Goal: Information Seeking & Learning: Check status

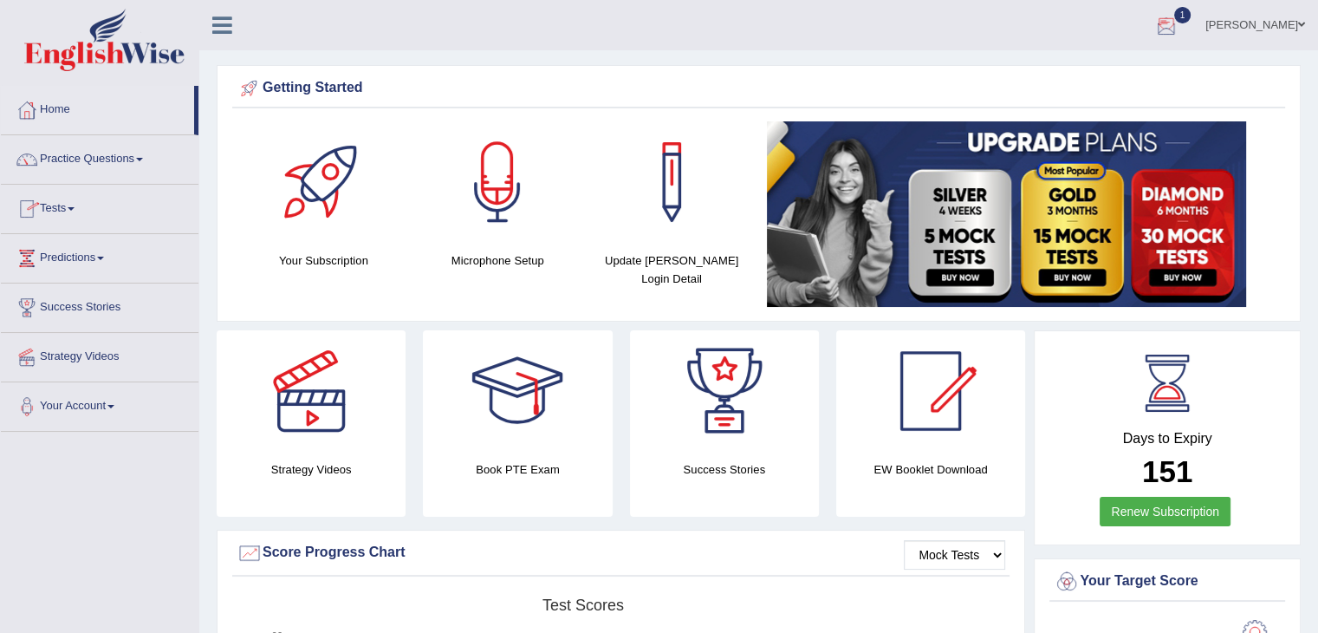
click at [1180, 29] on div at bounding box center [1167, 26] width 26 height 26
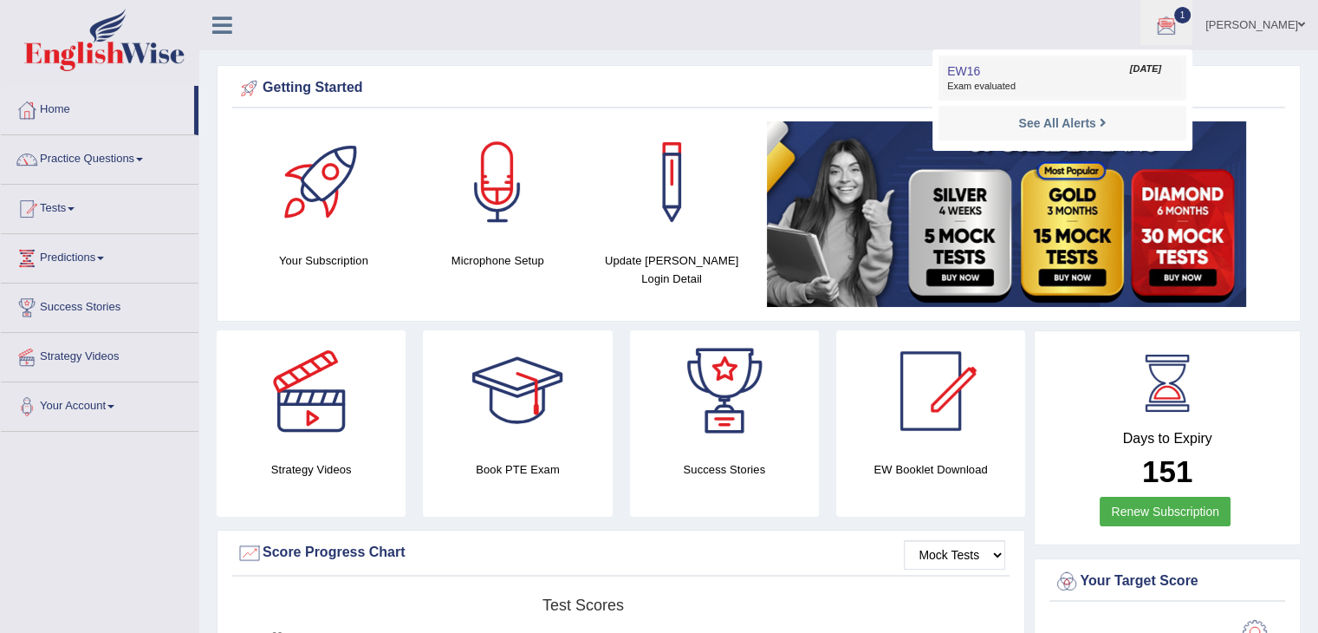
click at [1092, 88] on span "Exam evaluated" at bounding box center [1062, 87] width 231 height 14
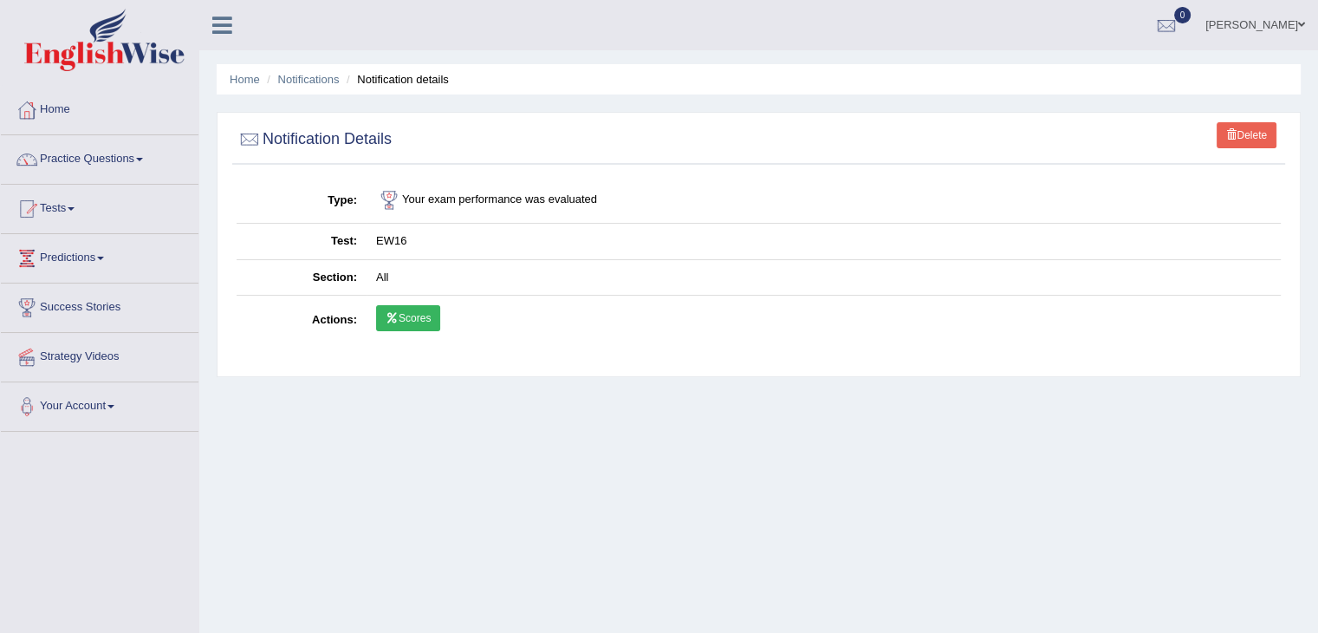
click at [395, 313] on icon at bounding box center [392, 318] width 13 height 10
click at [255, 75] on link "Home" at bounding box center [245, 79] width 30 height 13
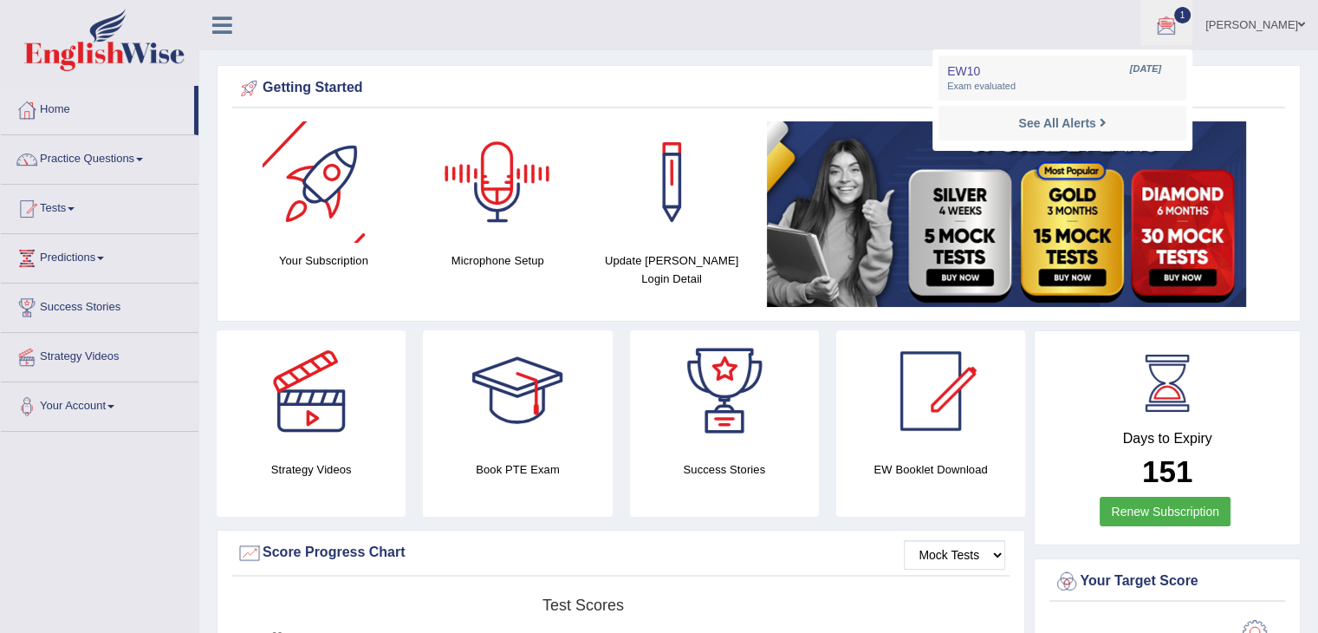
click at [1049, 88] on span "Exam evaluated" at bounding box center [1062, 87] width 231 height 14
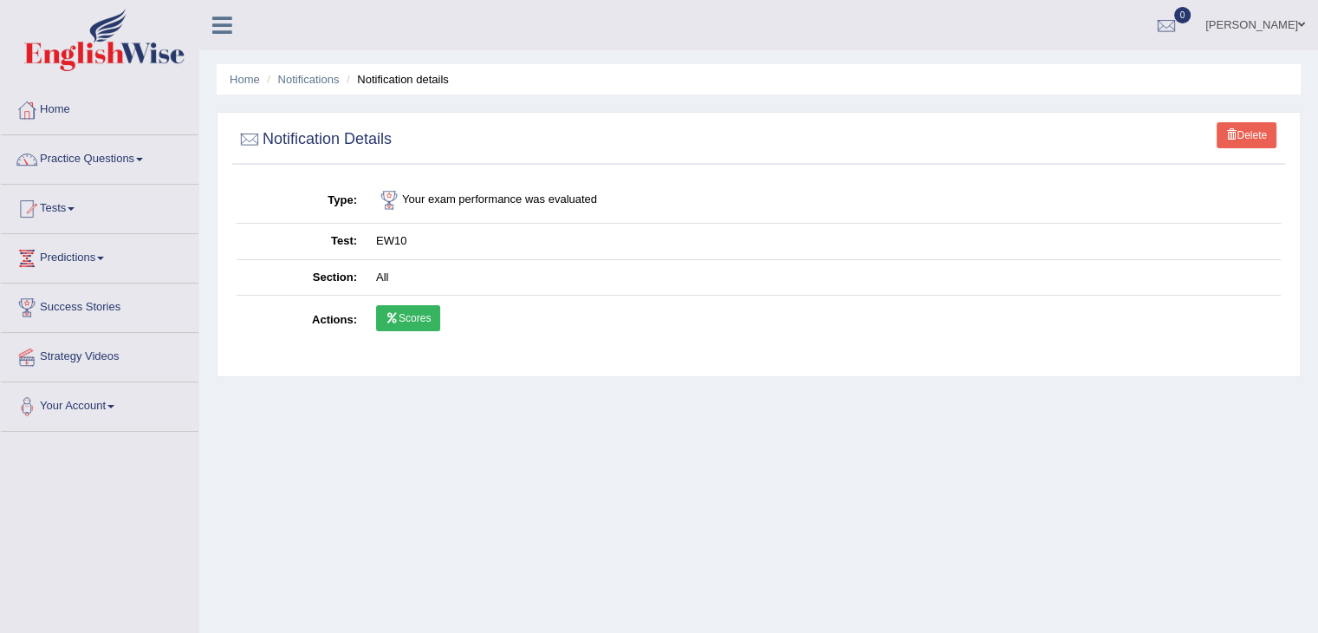
click at [416, 312] on link "Scores" at bounding box center [408, 318] width 64 height 26
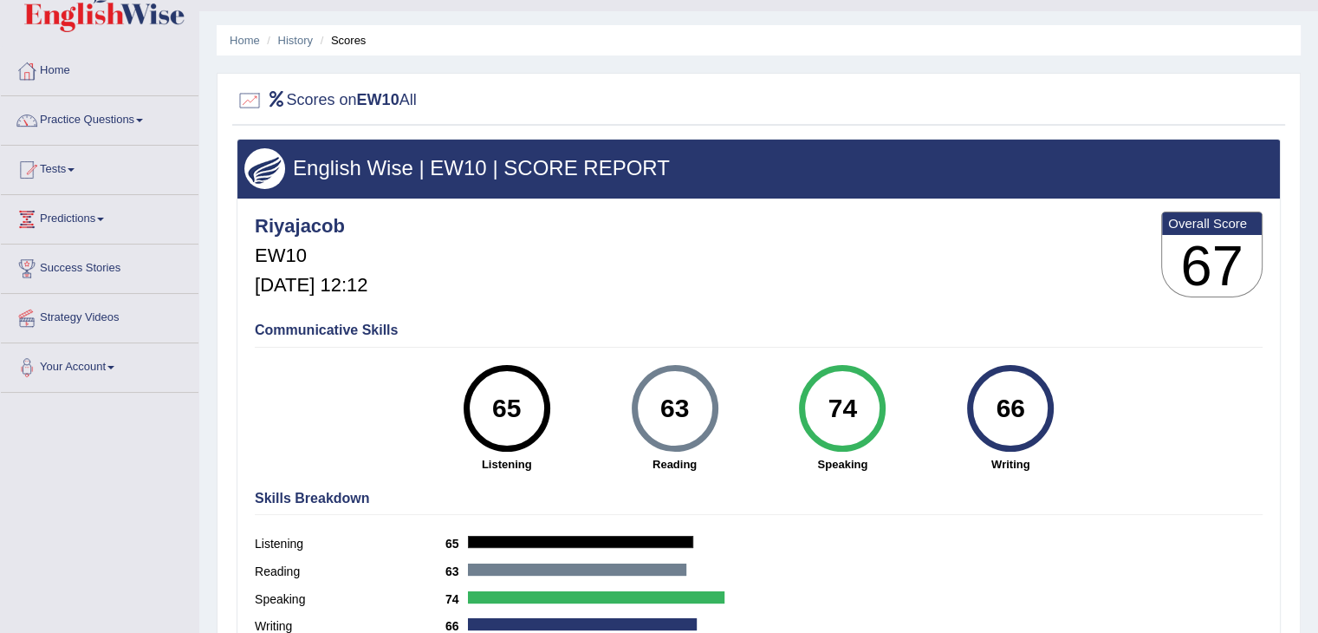
scroll to position [38, 0]
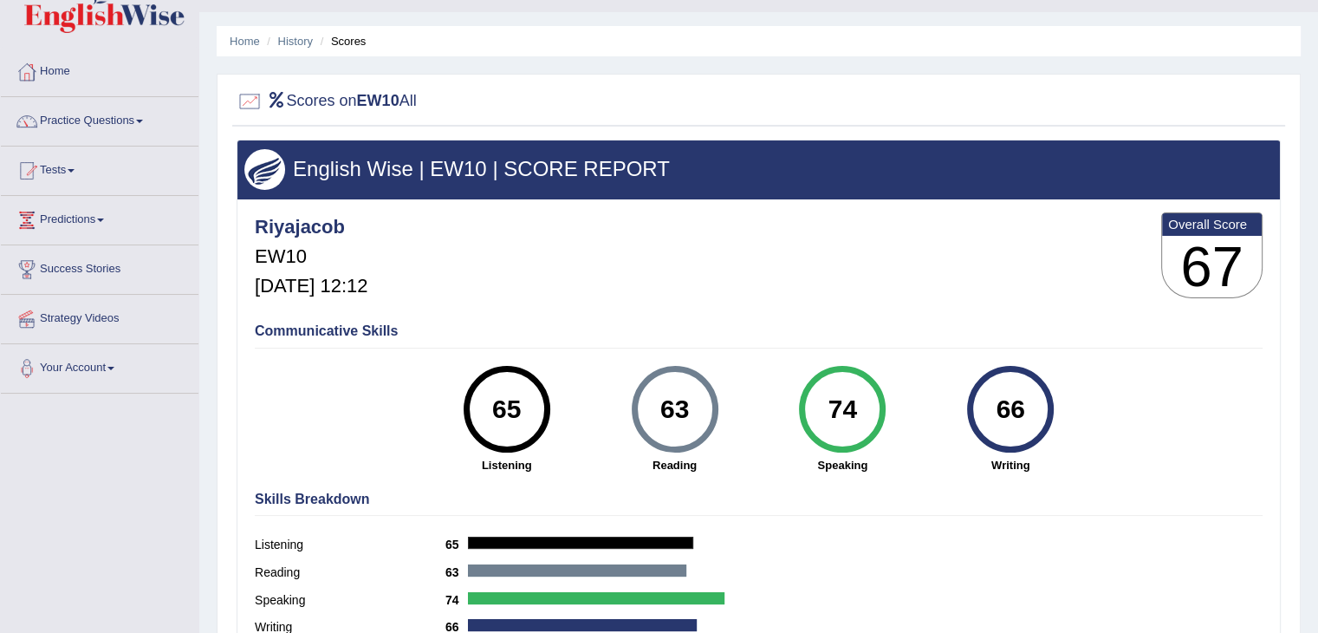
click at [250, 101] on div at bounding box center [250, 101] width 26 height 26
click at [292, 46] on link "History" at bounding box center [295, 41] width 35 height 13
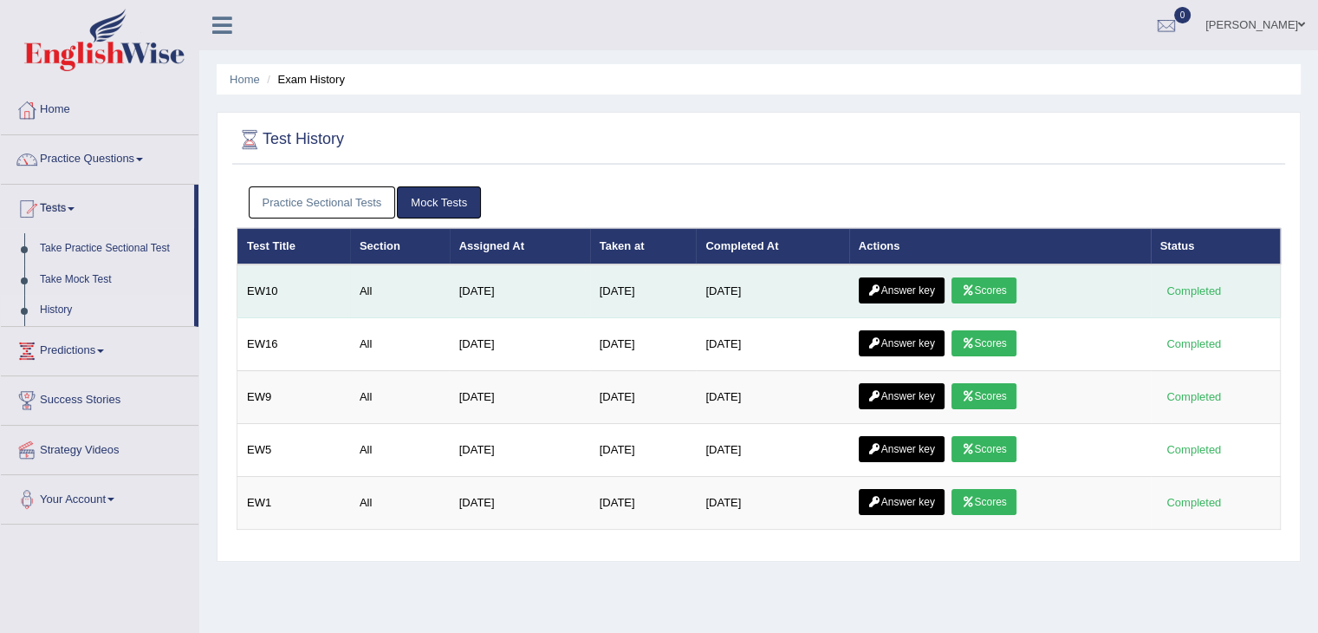
click at [925, 290] on link "Answer key" at bounding box center [902, 290] width 86 height 26
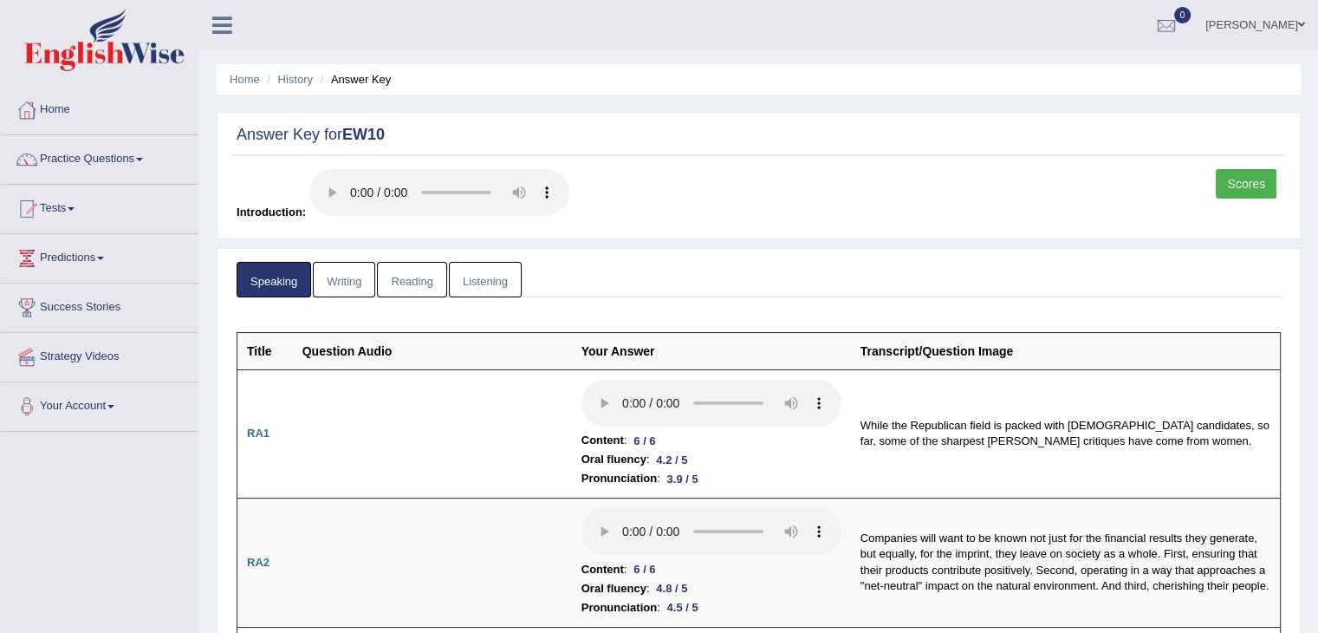
click at [339, 289] on link "Writing" at bounding box center [344, 280] width 62 height 36
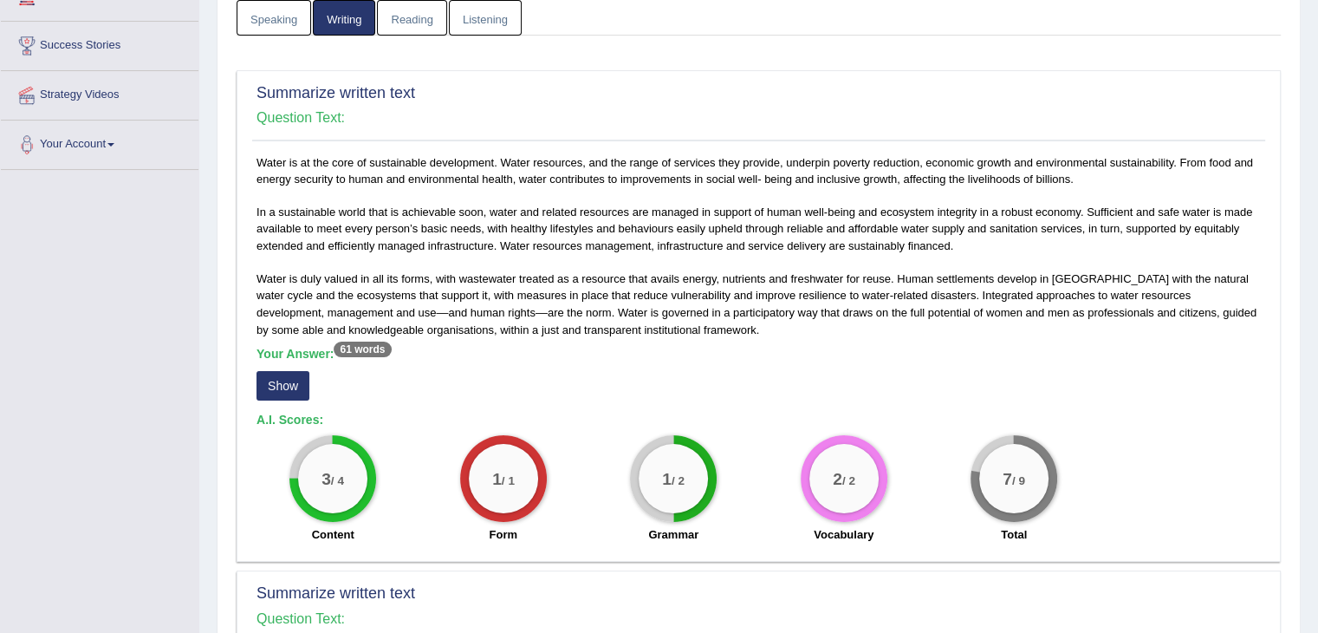
scroll to position [257, 0]
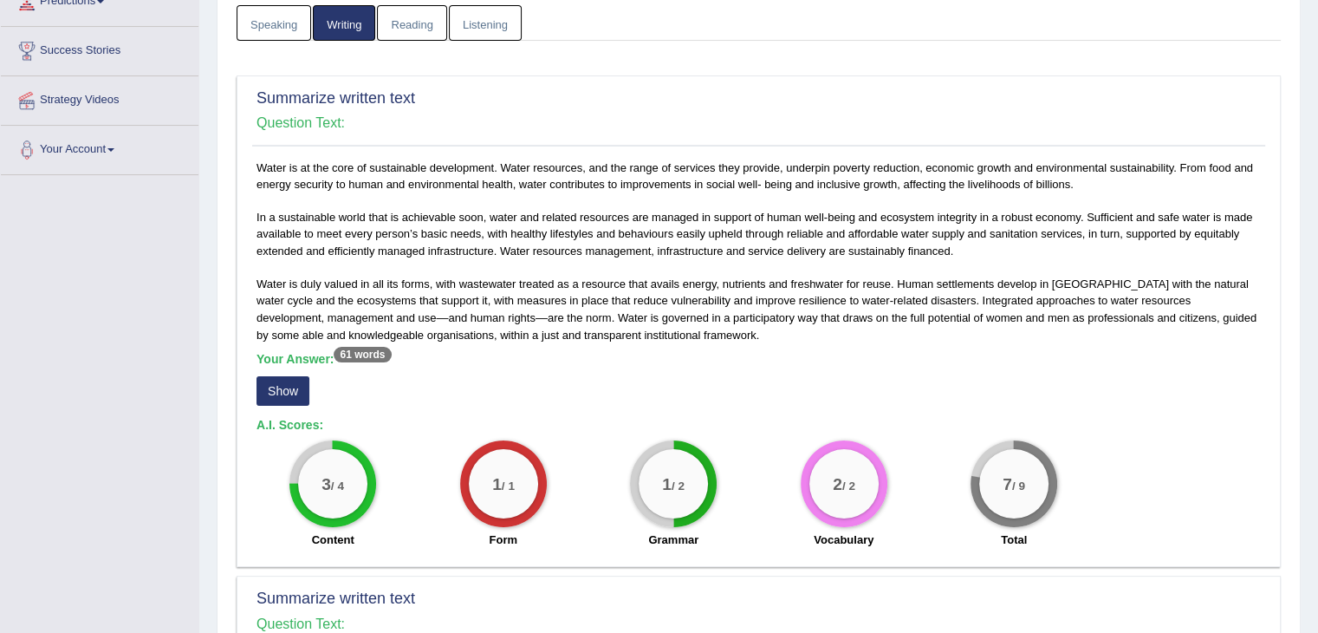
click at [275, 388] on button "Show" at bounding box center [283, 390] width 53 height 29
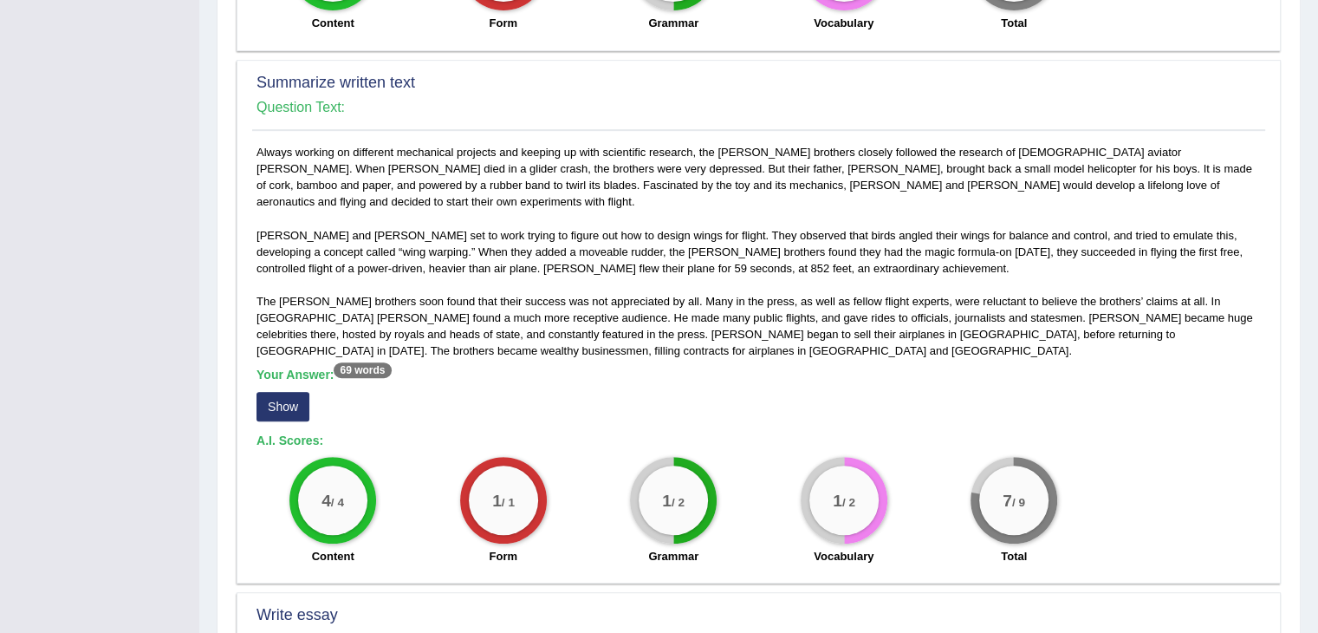
scroll to position [855, 0]
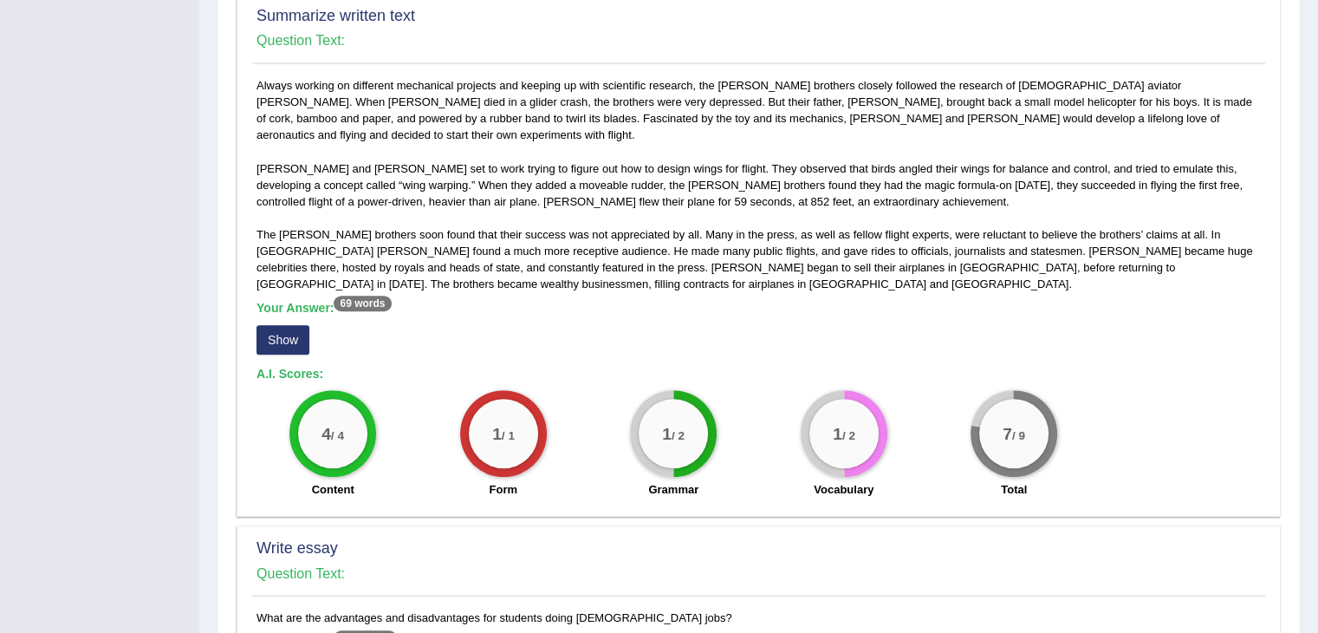
click at [277, 325] on button "Show" at bounding box center [283, 339] width 53 height 29
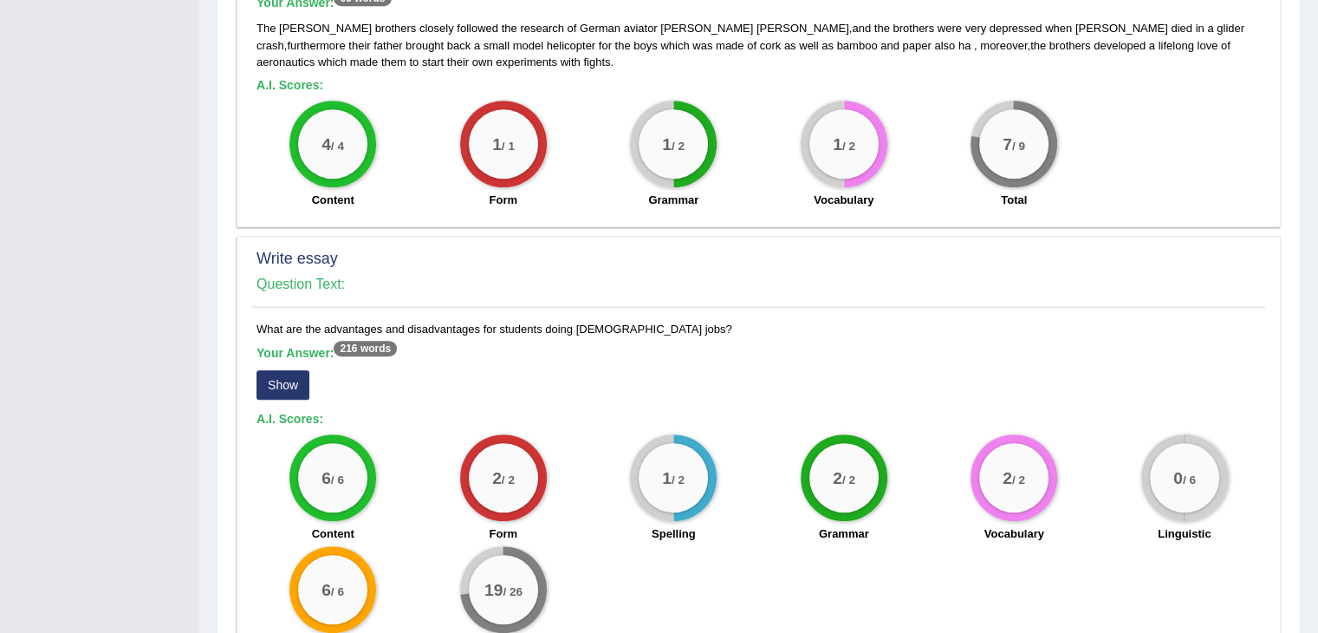
scroll to position [1262, 0]
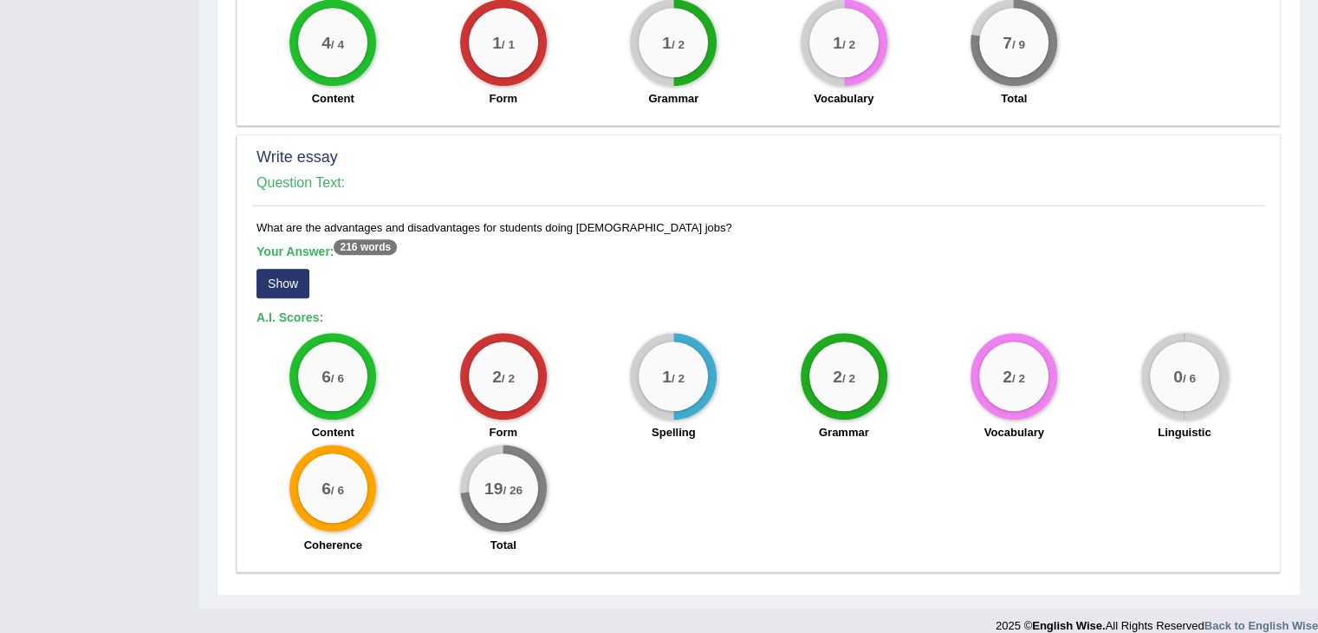
click at [283, 269] on button "Show" at bounding box center [283, 283] width 53 height 29
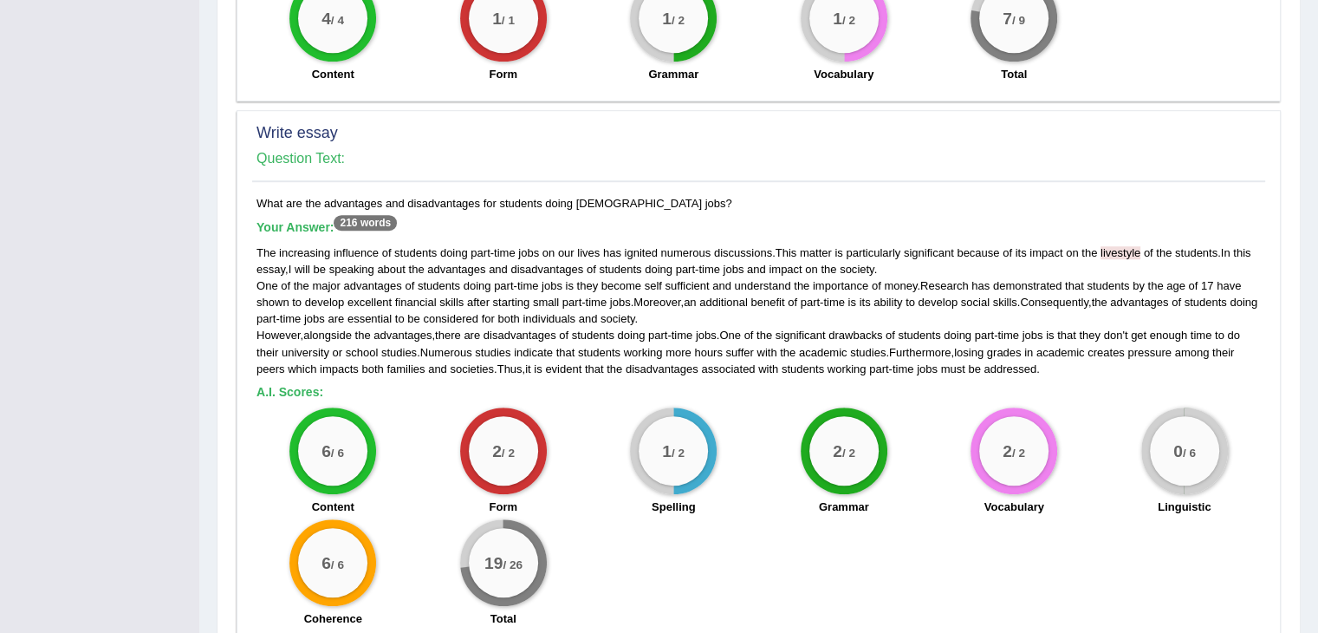
scroll to position [1286, 0]
click at [653, 407] on div "1 / 2" at bounding box center [673, 450] width 87 height 87
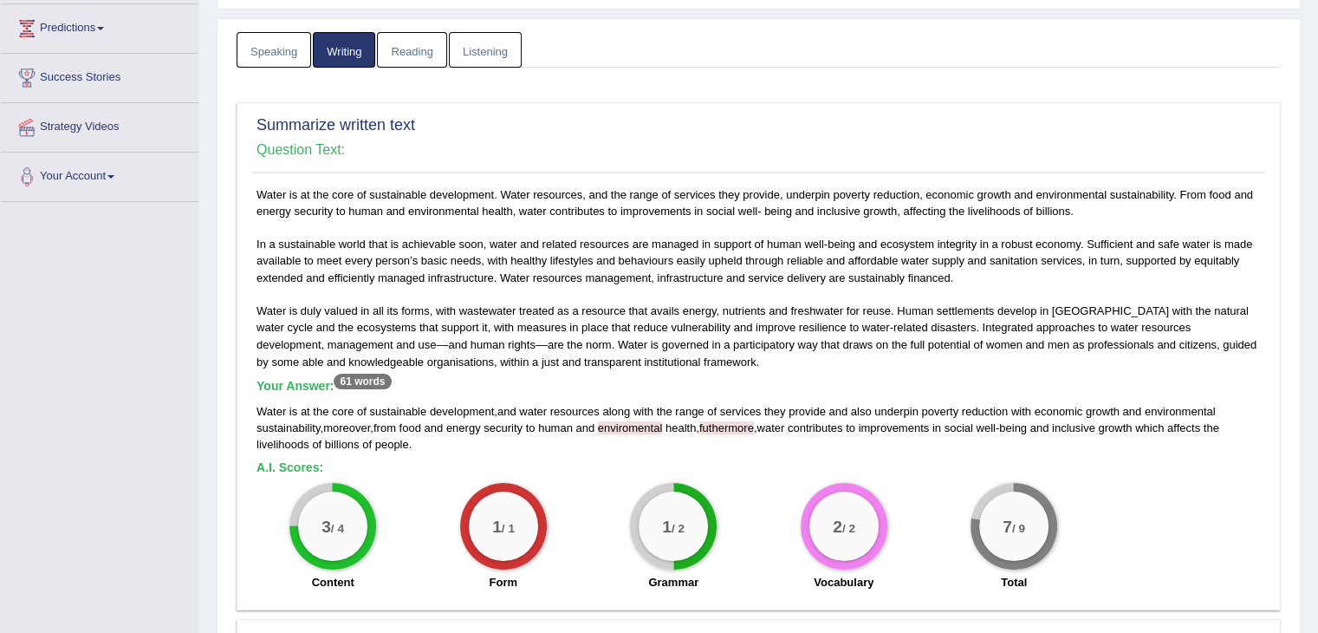
scroll to position [0, 0]
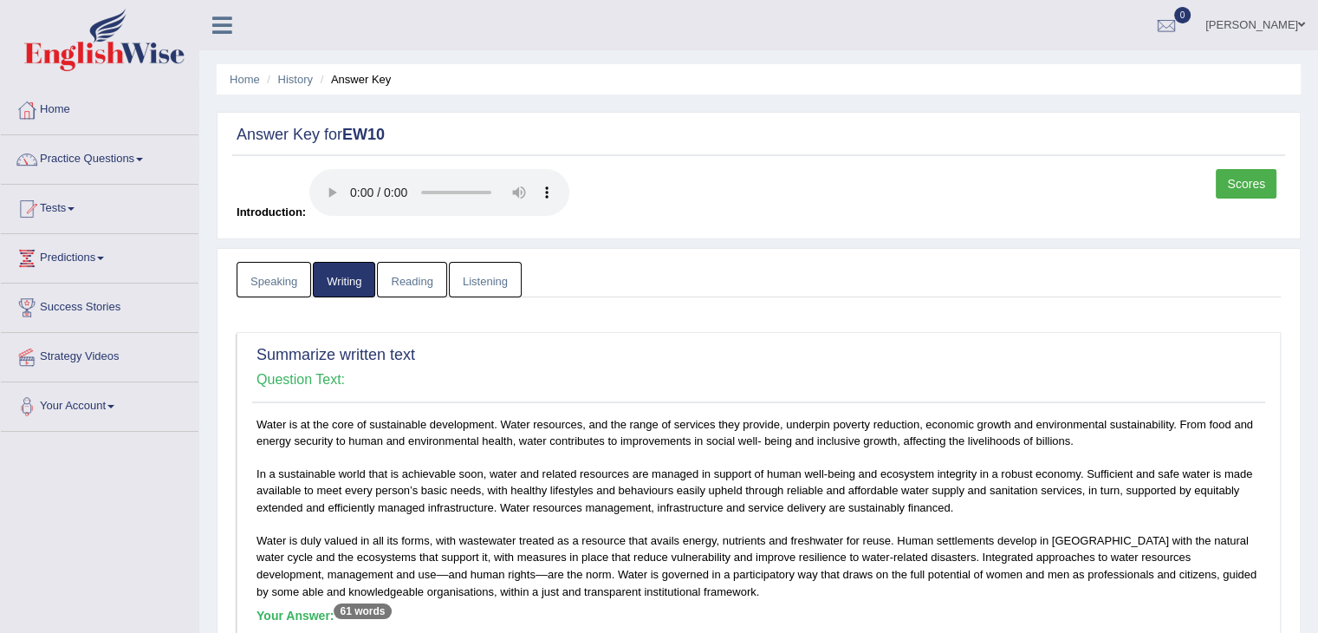
click at [411, 275] on link "Reading" at bounding box center [411, 280] width 69 height 36
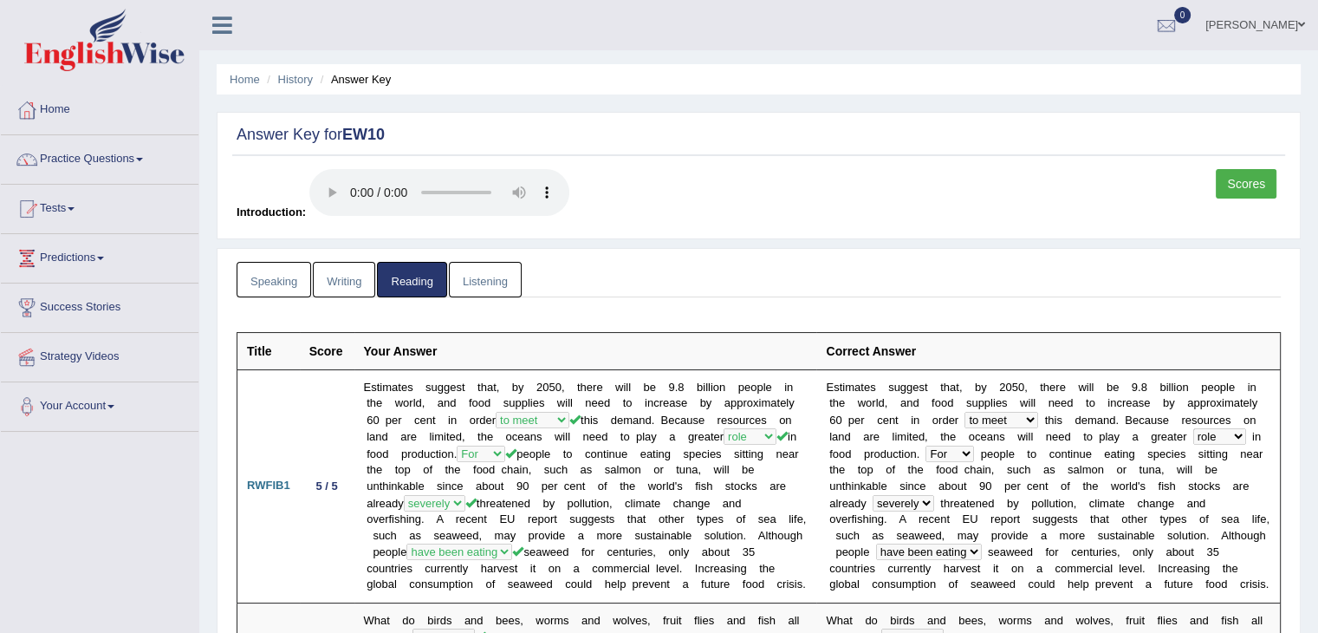
click at [472, 289] on link "Listening" at bounding box center [485, 280] width 73 height 36
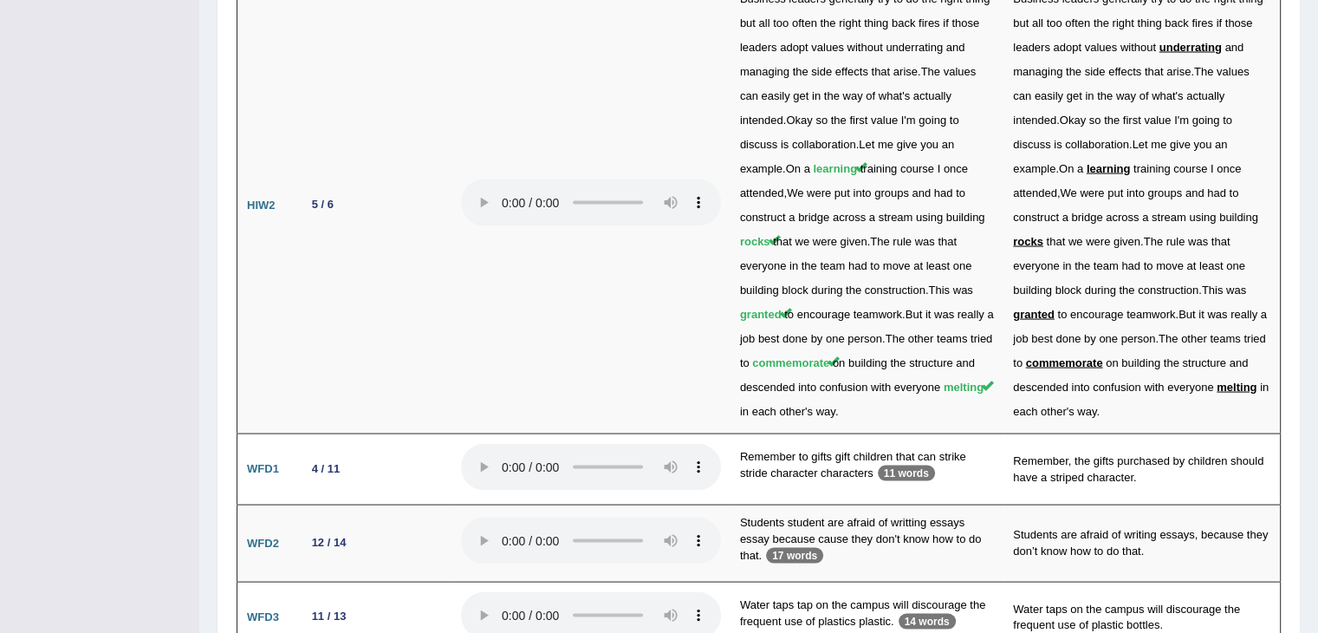
scroll to position [3428, 0]
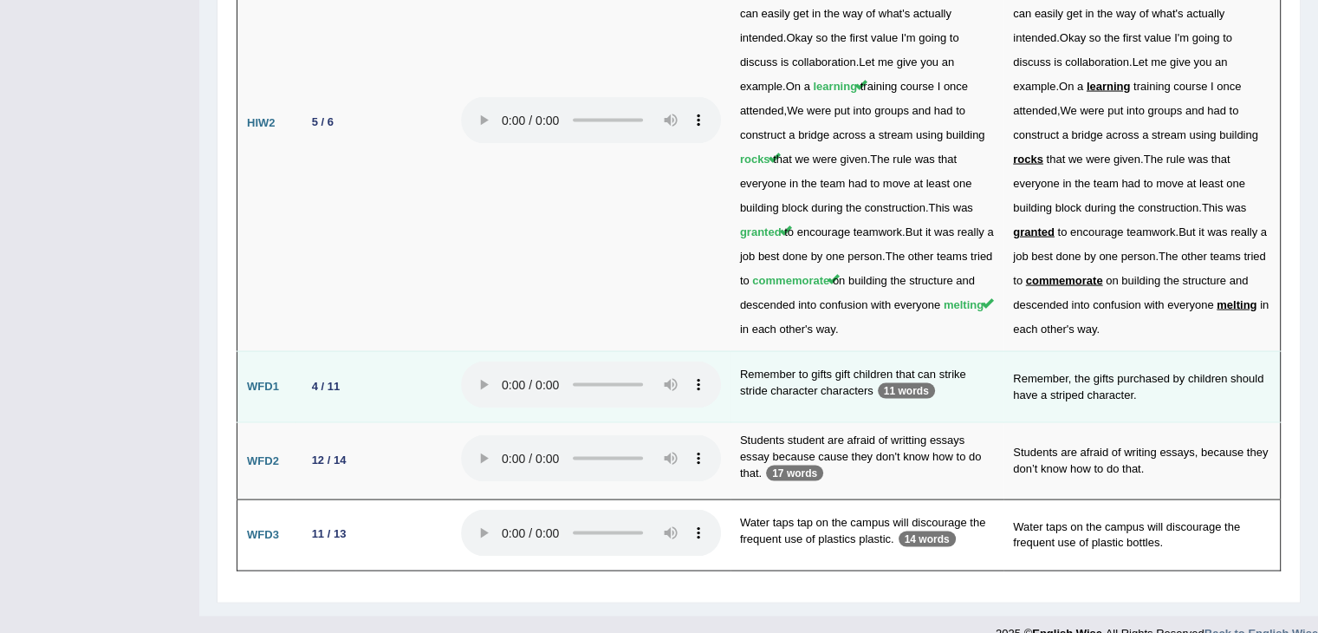
click at [958, 392] on td "Remember to gifts gift children that can strike stride character characters 11 …" at bounding box center [867, 387] width 273 height 72
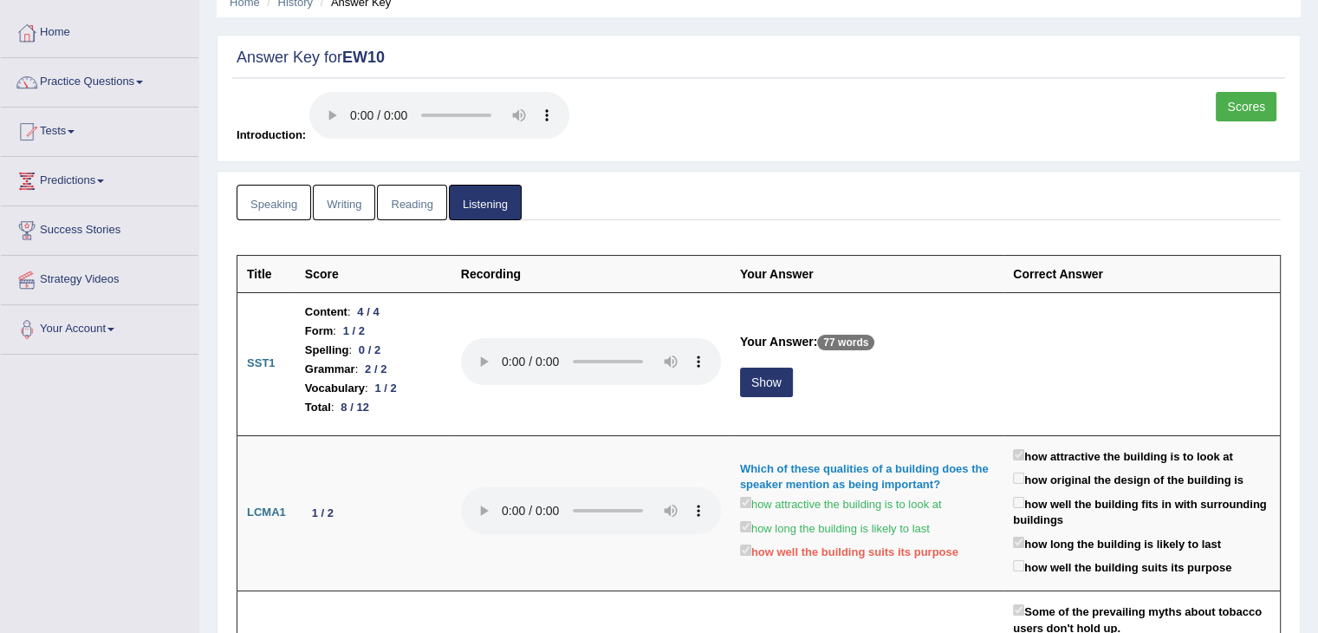
scroll to position [0, 0]
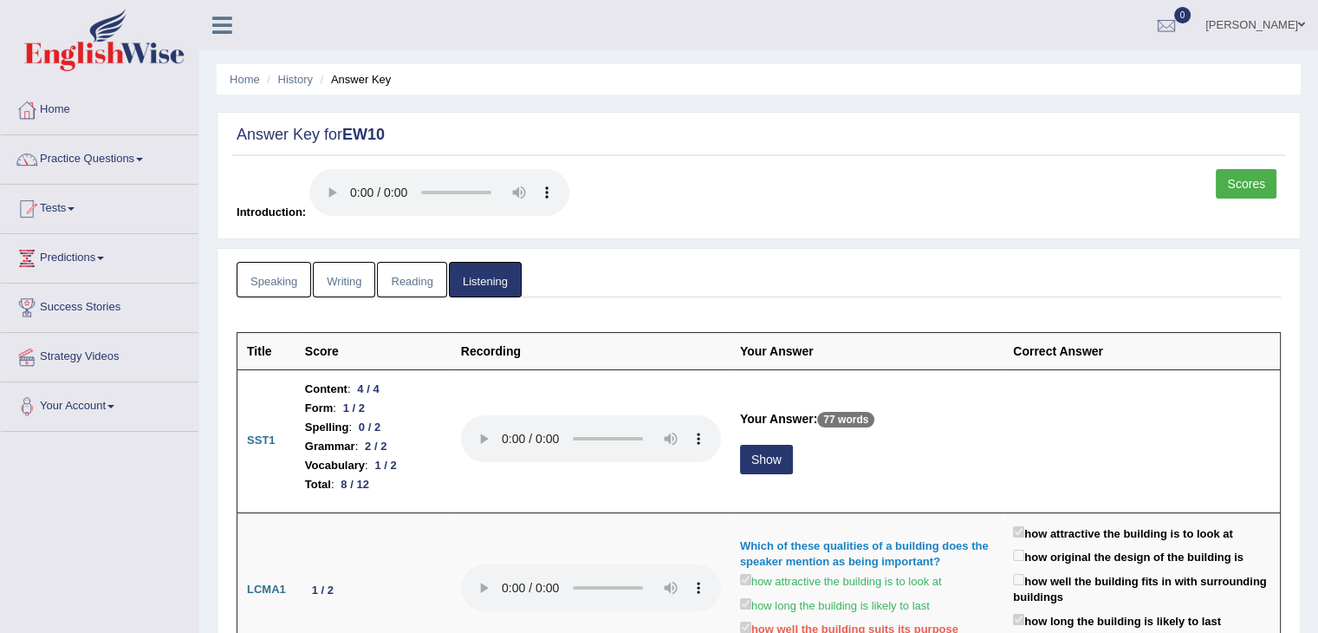
click at [394, 275] on link "Reading" at bounding box center [411, 280] width 69 height 36
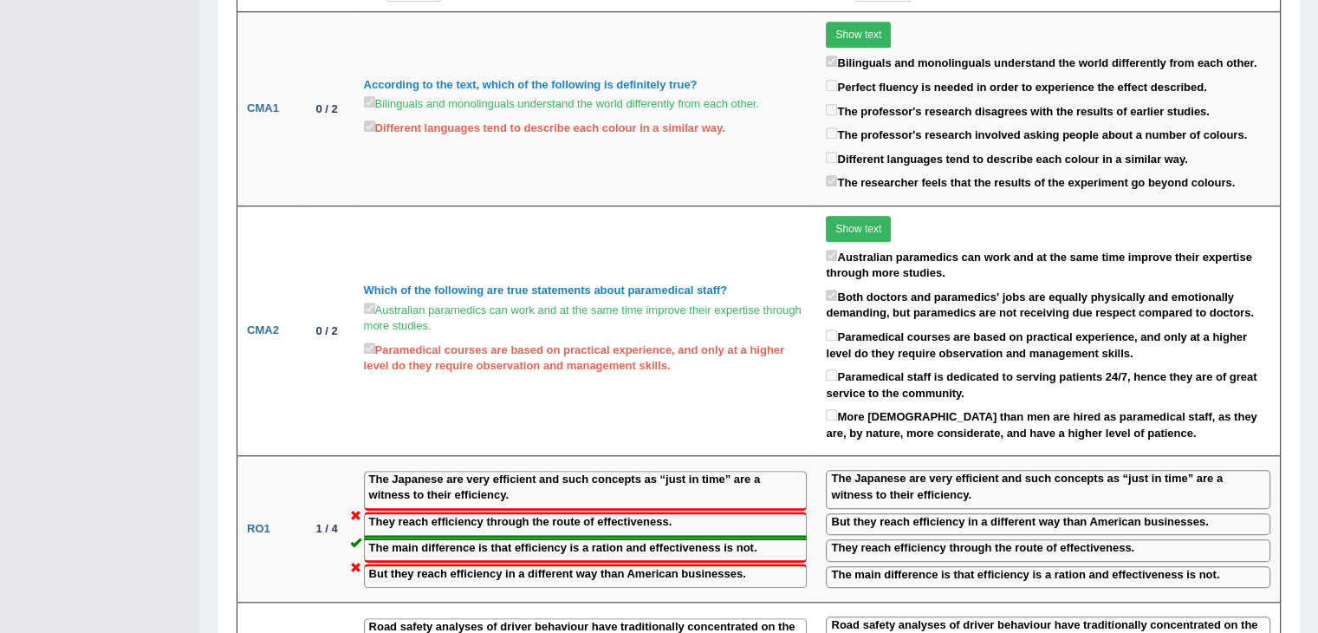
scroll to position [1588, 0]
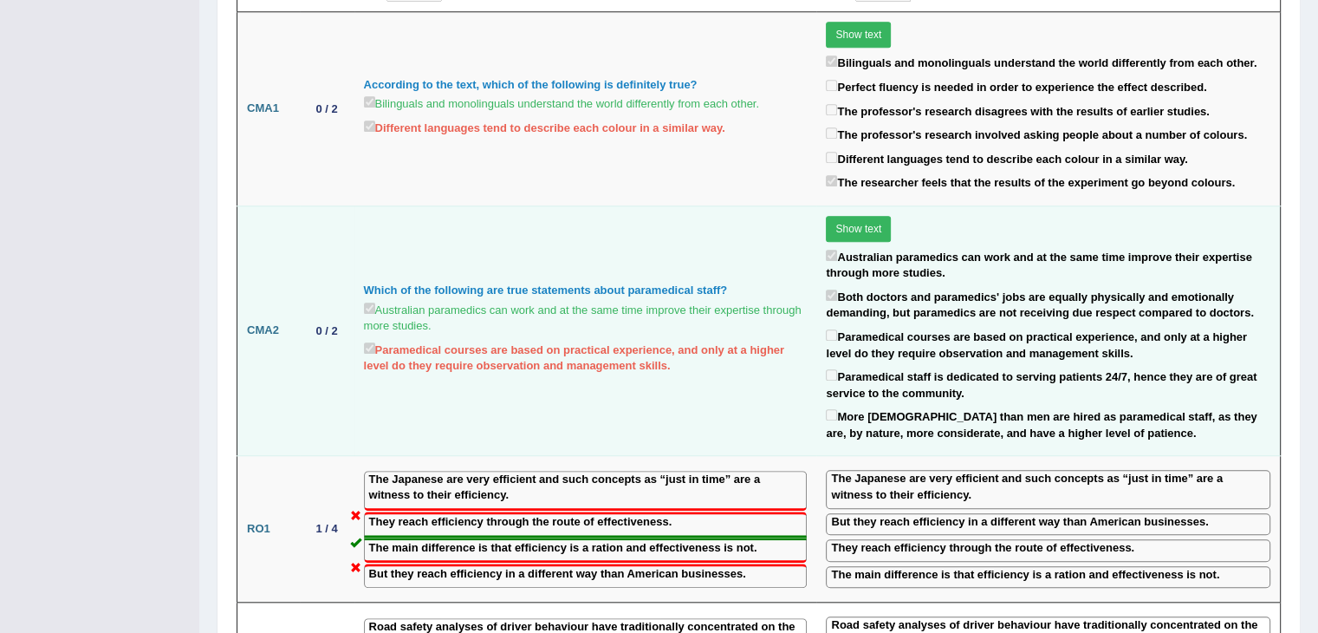
drag, startPoint x: 794, startPoint y: 376, endPoint x: 511, endPoint y: 348, distance: 284.9
click at [511, 348] on div "Paramedical courses are based on practical experience, and only at a higher lev…" at bounding box center [586, 359] width 444 height 40
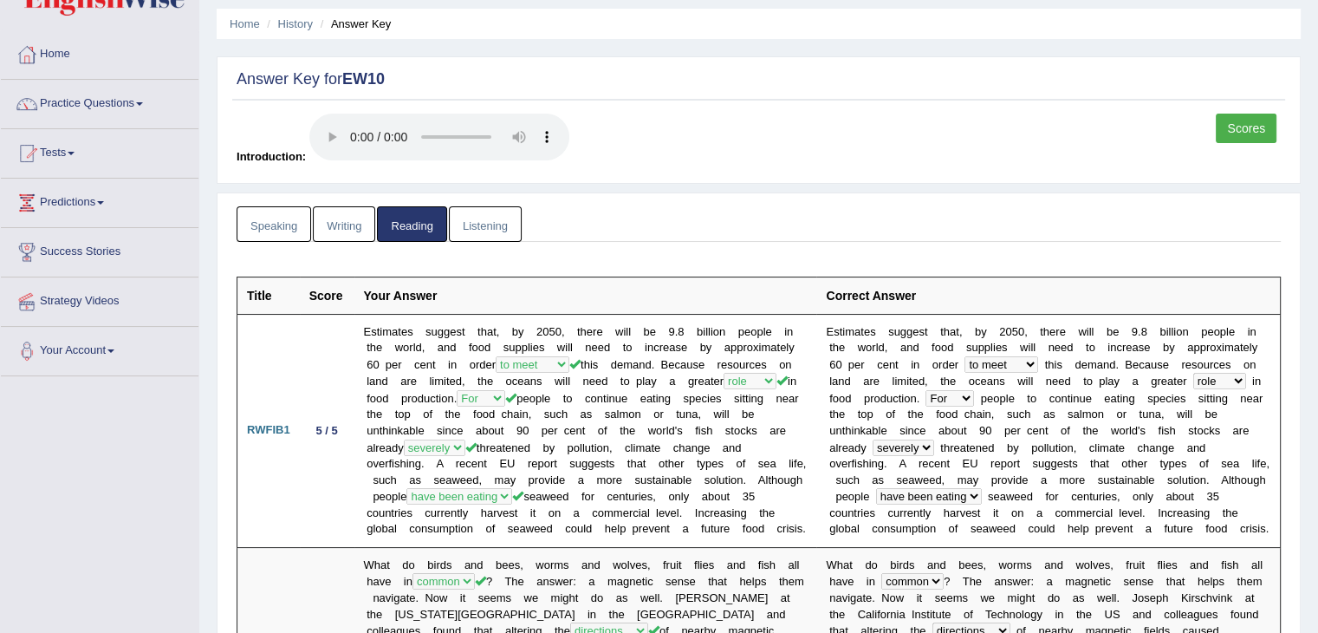
scroll to position [0, 0]
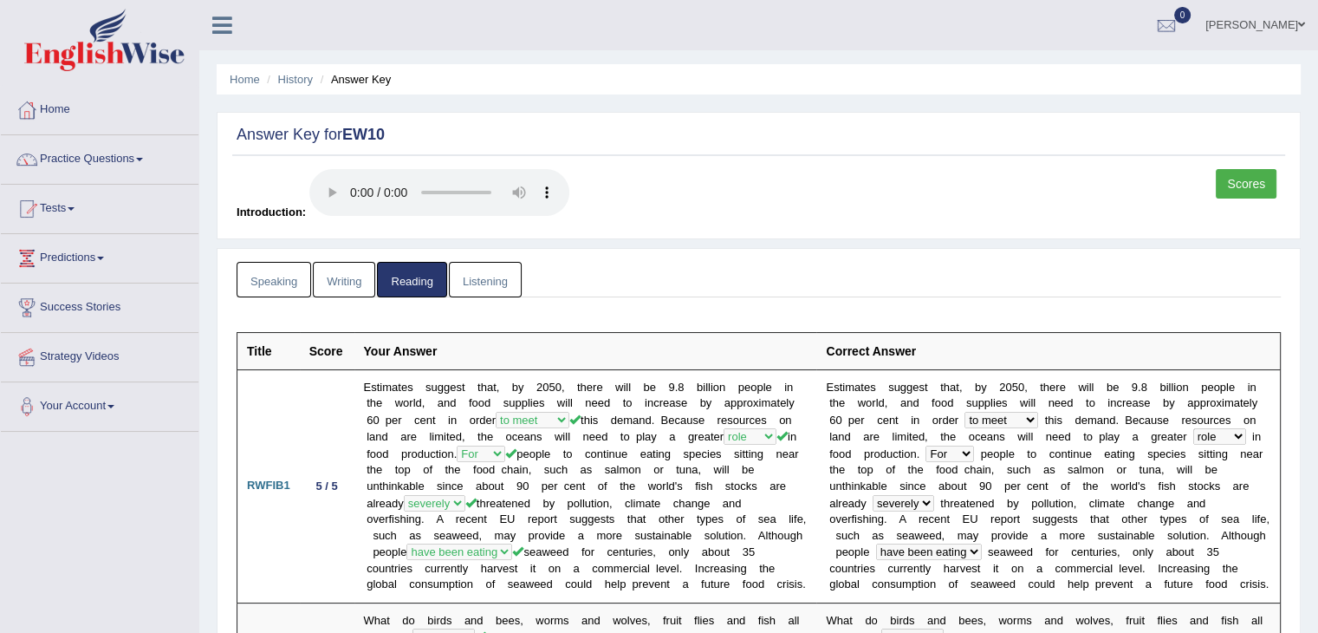
click at [1234, 185] on link "Scores" at bounding box center [1246, 183] width 61 height 29
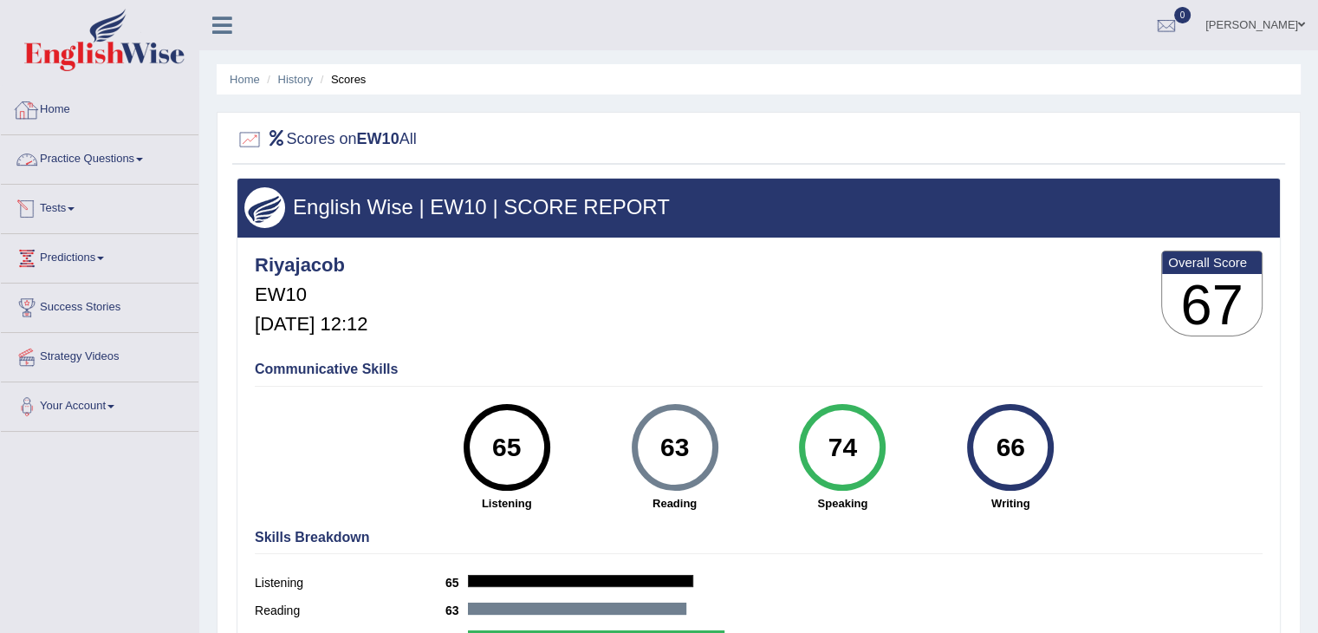
click at [52, 111] on link "Home" at bounding box center [100, 107] width 198 height 43
